Goal: Check status: Check status

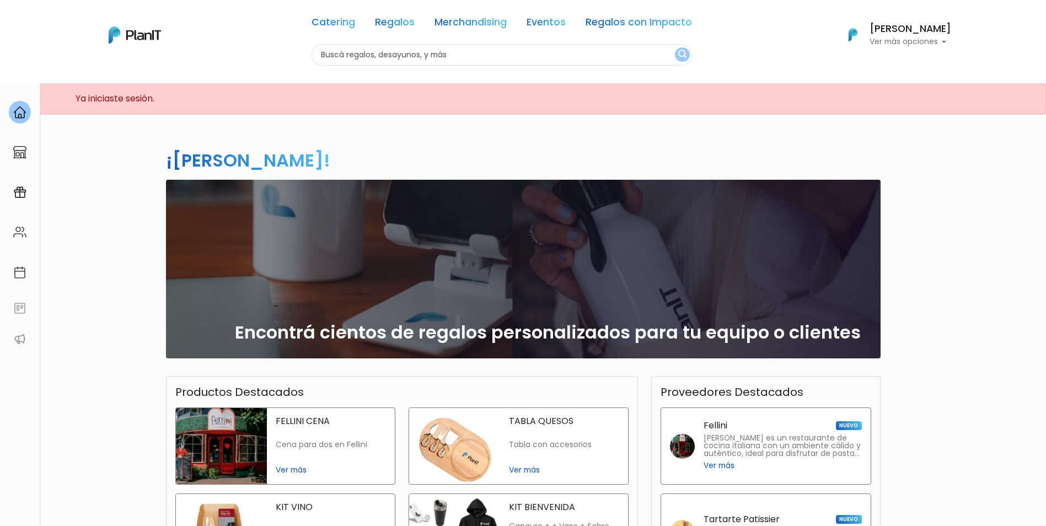
click at [901, 38] on p "Ver más opciones" at bounding box center [910, 42] width 82 height 8
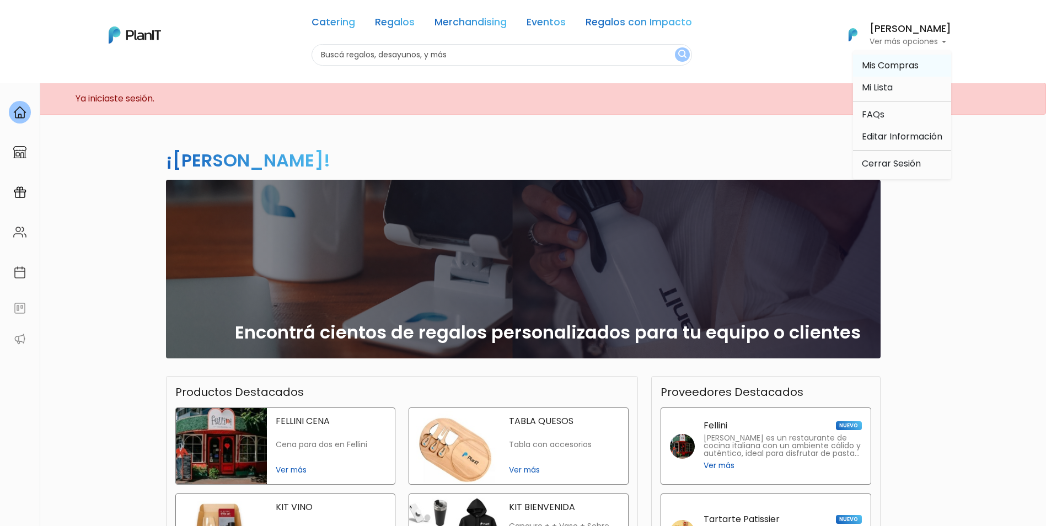
click at [906, 69] on span "Mis Compras" at bounding box center [890, 65] width 57 height 13
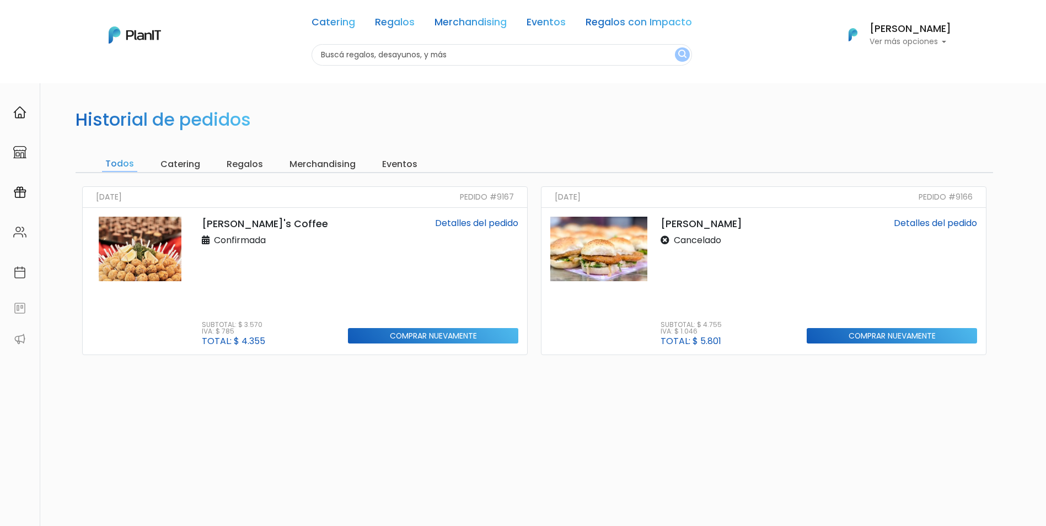
click at [464, 221] on link "Detalles del pedido" at bounding box center [476, 223] width 83 height 13
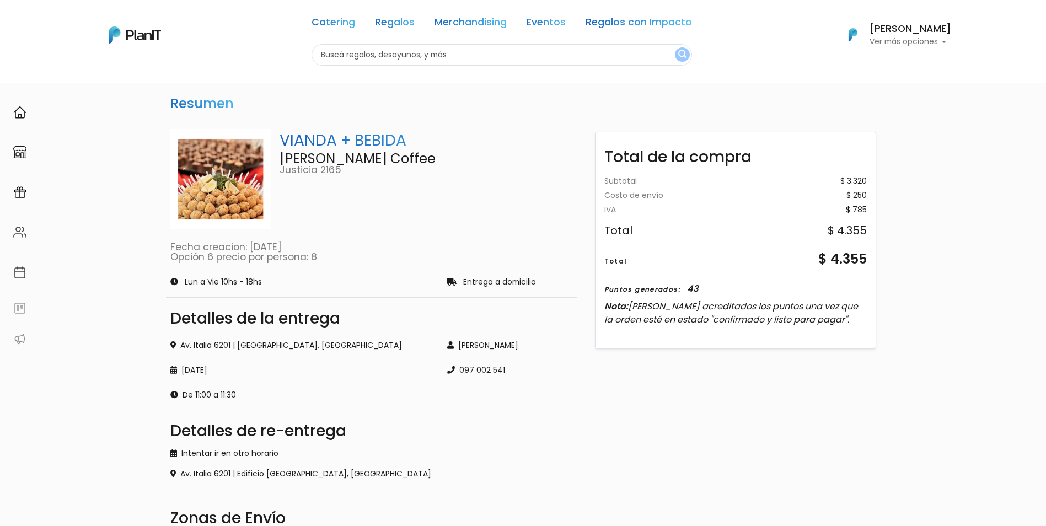
click at [944, 39] on p "Ver más opciones" at bounding box center [910, 42] width 82 height 8
click at [934, 82] on link "Mi Lista" at bounding box center [902, 88] width 98 height 22
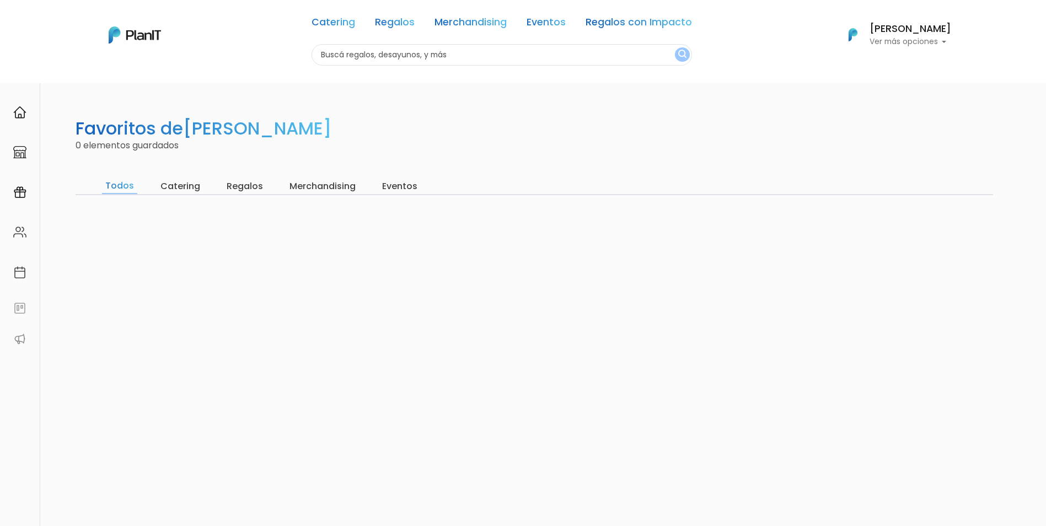
click at [918, 53] on div "Catering Regalos Merchandising Eventos Regalos con Impacto Catering Regalos Mer…" at bounding box center [523, 34] width 882 height 61
click at [913, 32] on h6 "[PERSON_NAME]" at bounding box center [910, 29] width 82 height 10
click at [920, 59] on link "Mis Compras" at bounding box center [902, 66] width 98 height 22
